Goal: Information Seeking & Learning: Learn about a topic

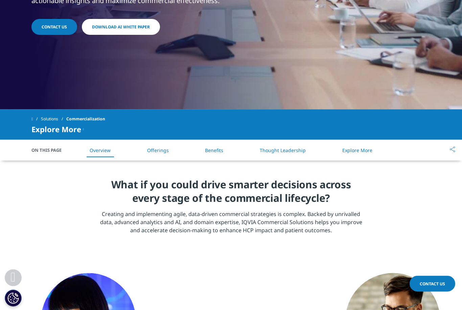
scroll to position [195, 0]
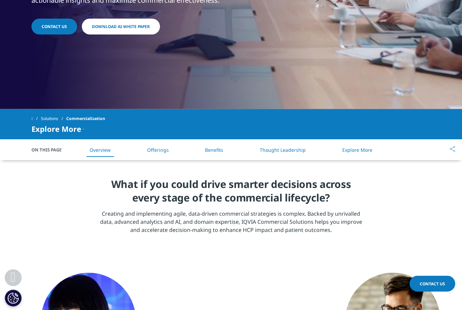
click at [162, 153] on link "Offerings" at bounding box center [158, 150] width 22 height 6
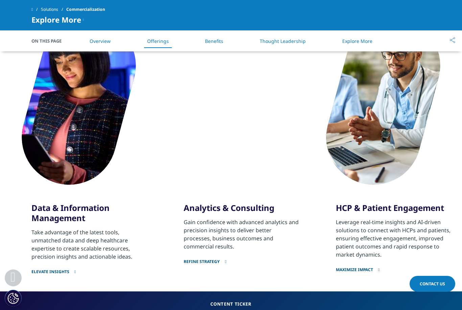
scroll to position [408, 0]
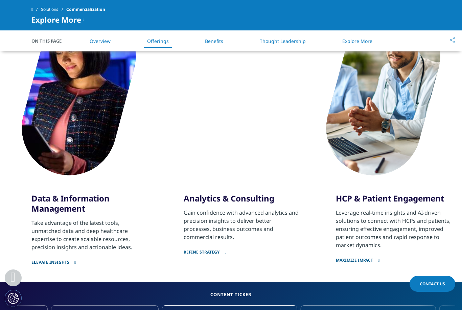
click at [196, 246] on link "Refine strategy" at bounding box center [242, 248] width 116 height 14
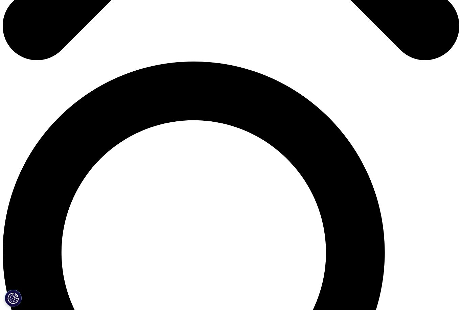
scroll to position [403, 0]
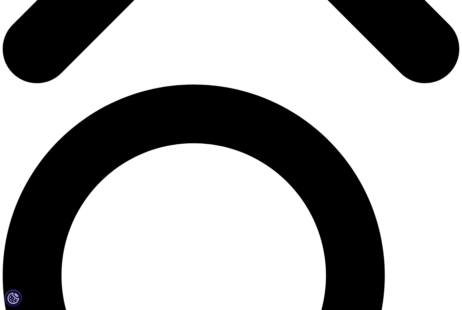
scroll to position [383, 0]
